Goal: Information Seeking & Learning: Learn about a topic

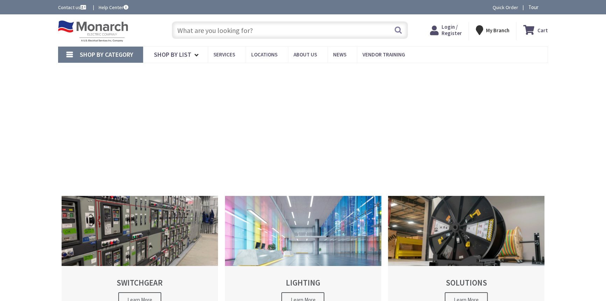
type input "[STREET_ADDRESS]"
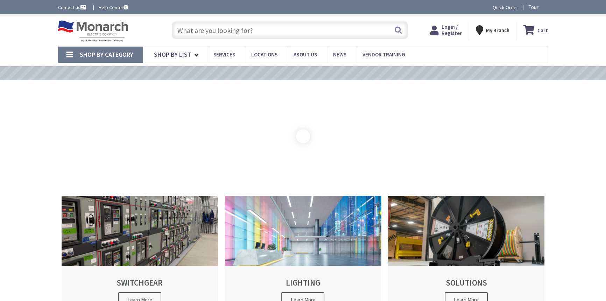
click at [438, 30] on icon at bounding box center [436, 30] width 12 height 13
click at [446, 33] on span "Login / Register" at bounding box center [446, 29] width 20 height 13
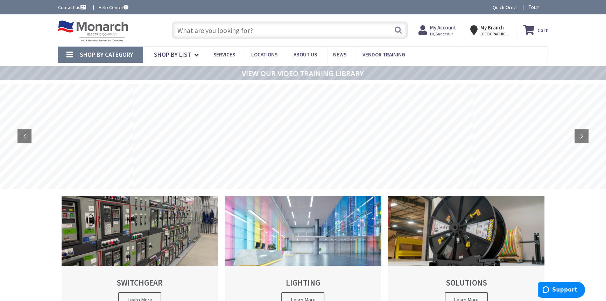
click at [324, 28] on input "text" at bounding box center [290, 29] width 236 height 17
type input "2"
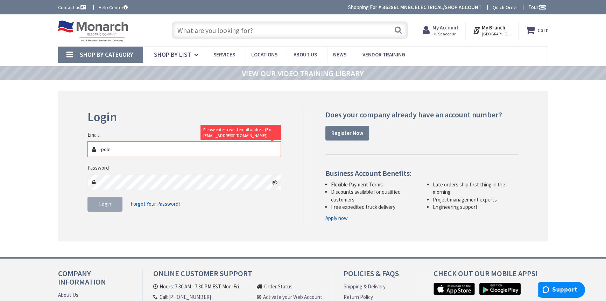
click at [114, 152] on input "-pole" at bounding box center [184, 149] width 194 height 16
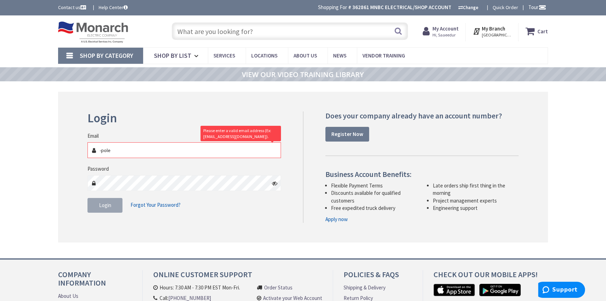
type input "-pole"
click at [194, 33] on input "text" at bounding box center [290, 30] width 236 height 17
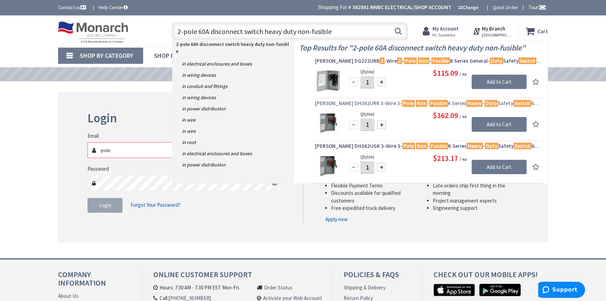
type input "2-pole 60A disconnect switch heavy duty non-fusible"
click at [429, 104] on mark "Fusible" at bounding box center [438, 103] width 19 height 9
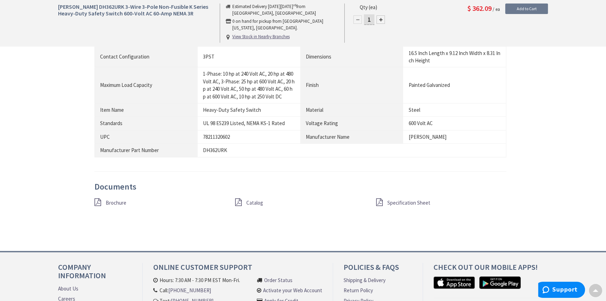
scroll to position [541, 0]
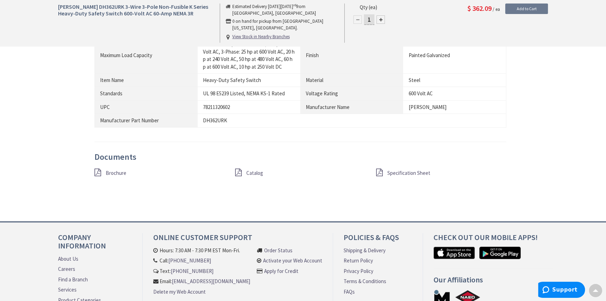
click at [393, 173] on span "Specification Sheet" at bounding box center [408, 172] width 43 height 7
